Goal: Information Seeking & Learning: Learn about a topic

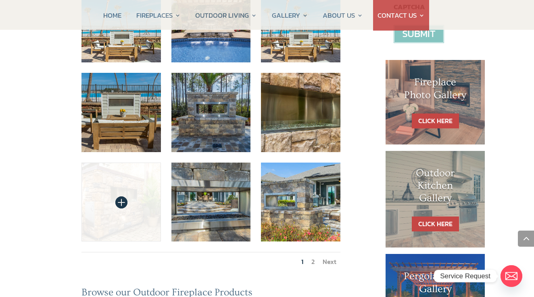
scroll to position [329, 0]
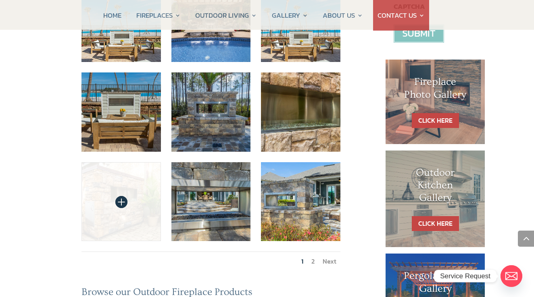
click at [133, 162] on img at bounding box center [120, 201] width 79 height 79
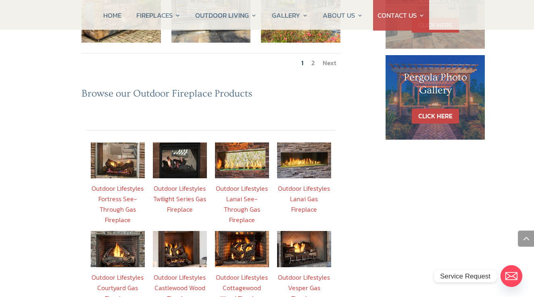
scroll to position [528, 0]
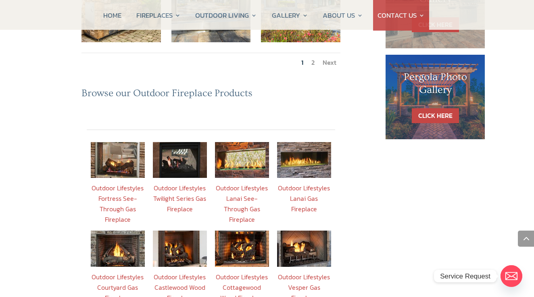
click at [173, 142] on img at bounding box center [180, 160] width 54 height 36
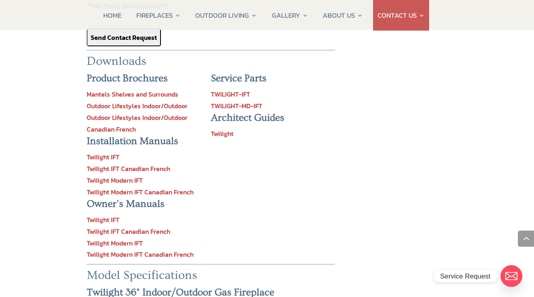
scroll to position [1258, 0]
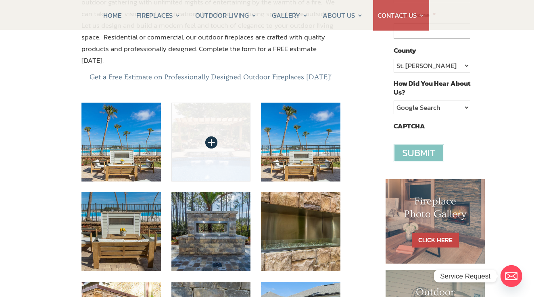
scroll to position [210, 0]
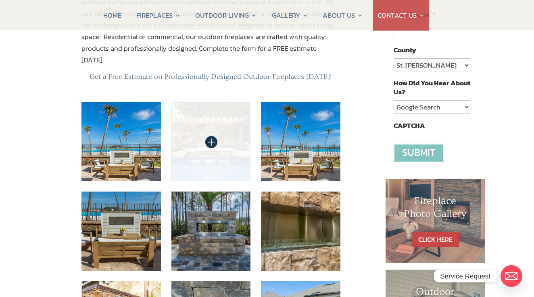
click at [208, 107] on img at bounding box center [210, 141] width 79 height 79
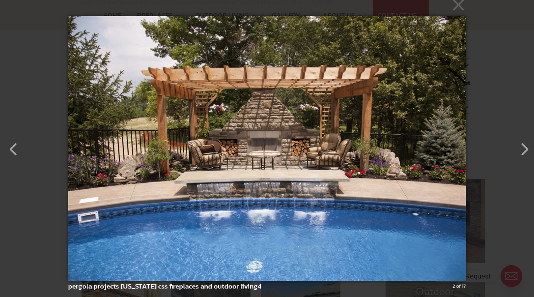
click at [270, 141] on img at bounding box center [267, 148] width 398 height 297
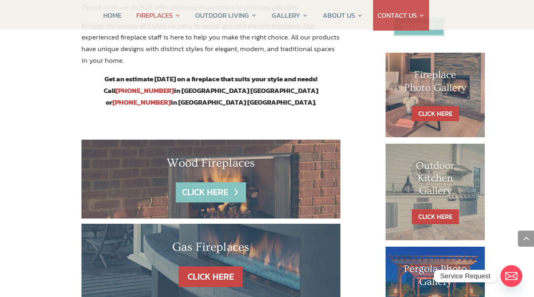
scroll to position [372, 0]
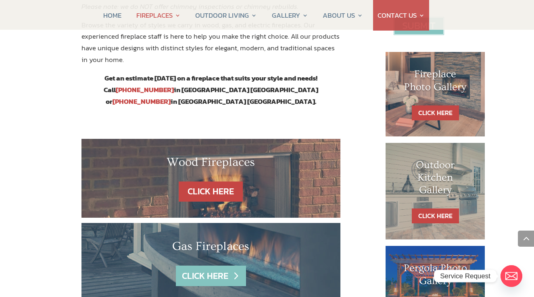
click at [212, 266] on link "CLICK HERE" at bounding box center [211, 276] width 70 height 21
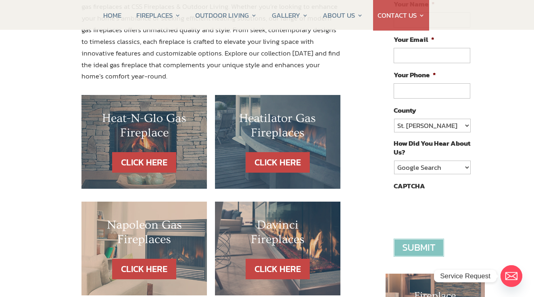
scroll to position [153, 0]
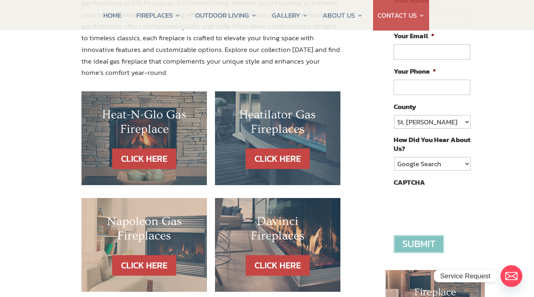
click at [142, 135] on h2 "Heat-N-Glo Gas Fireplace" at bounding box center [144, 124] width 93 height 33
click at [147, 131] on h2 "Heat-N-Glo Gas Fireplace" at bounding box center [144, 124] width 93 height 33
click at [149, 156] on link "CLICK HERE" at bounding box center [144, 159] width 70 height 21
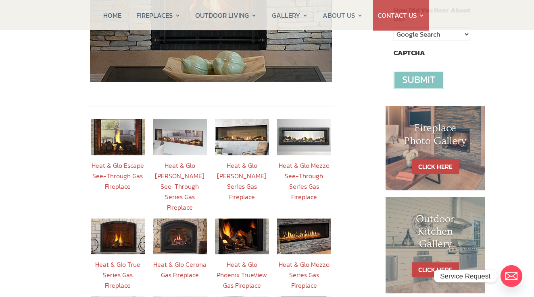
scroll to position [283, 0]
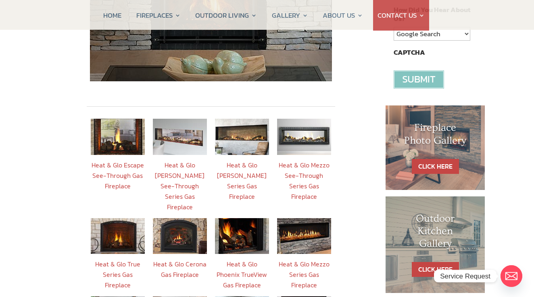
click at [187, 218] on img at bounding box center [180, 236] width 54 height 36
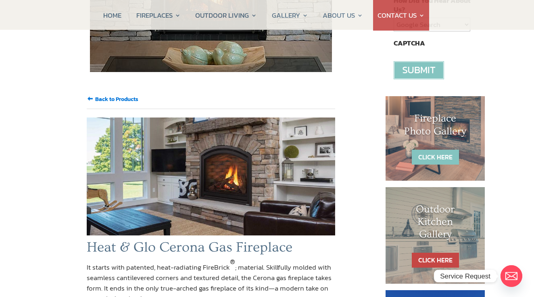
scroll to position [294, 0]
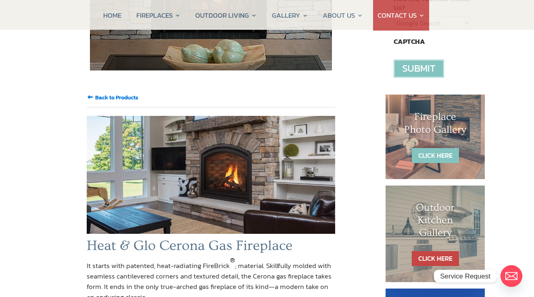
click at [426, 152] on link "CLICK HERE" at bounding box center [435, 155] width 47 height 15
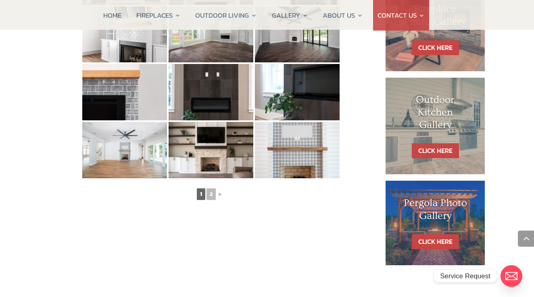
scroll to position [437, 0]
